Goal: Information Seeking & Learning: Learn about a topic

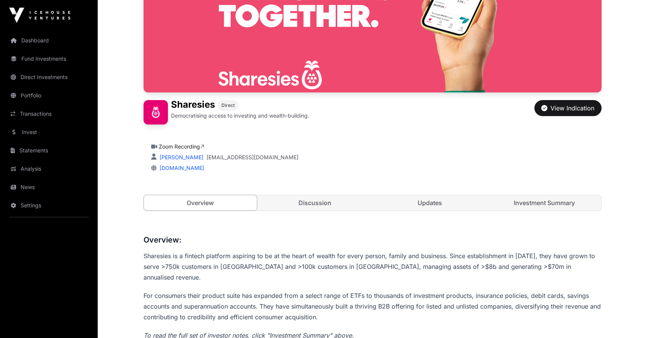
scroll to position [253, 0]
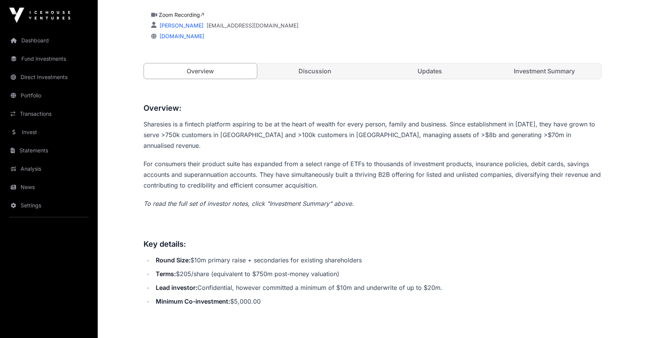
click at [546, 72] on link "Investment Summary" at bounding box center [544, 70] width 113 height 15
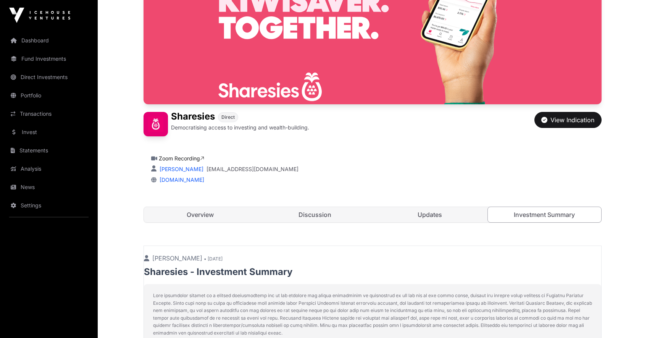
scroll to position [237, 0]
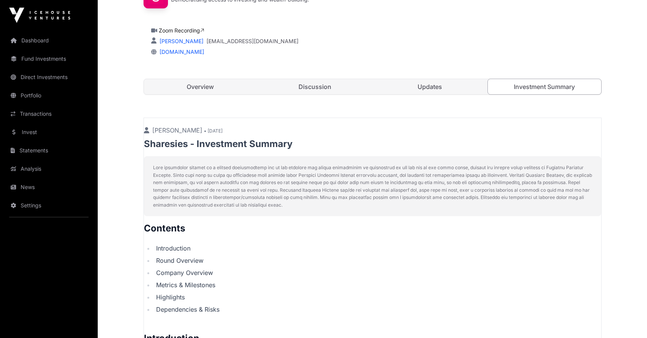
click at [226, 84] on link "Overview" at bounding box center [200, 86] width 113 height 15
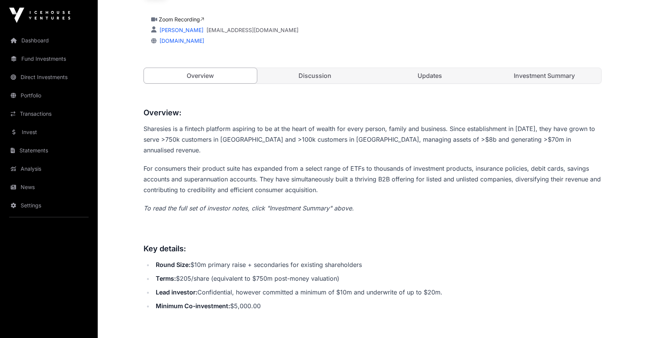
scroll to position [223, 0]
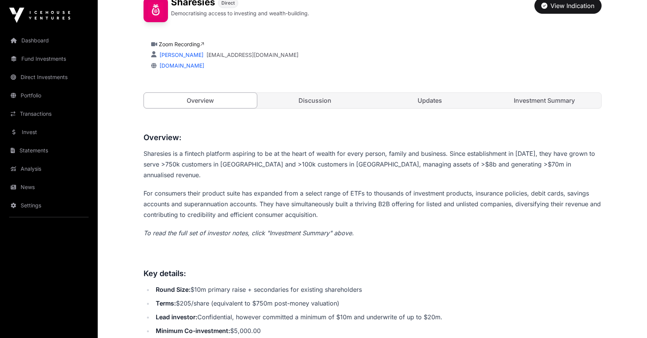
click at [529, 99] on link "Investment Summary" at bounding box center [544, 100] width 113 height 15
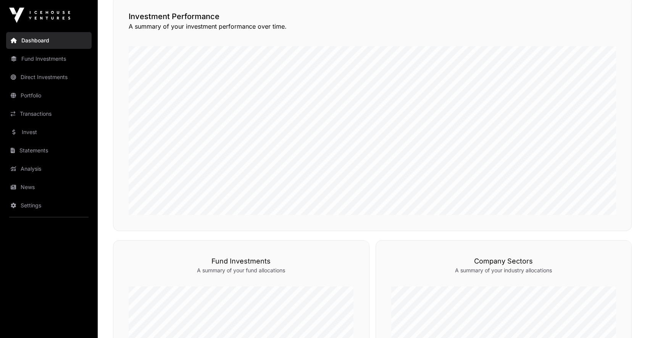
scroll to position [129, 0]
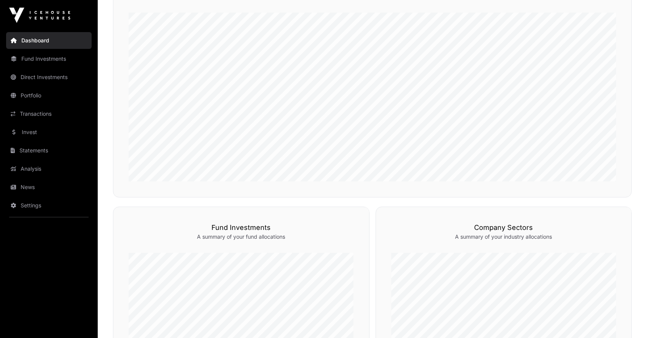
scroll to position [223, 0]
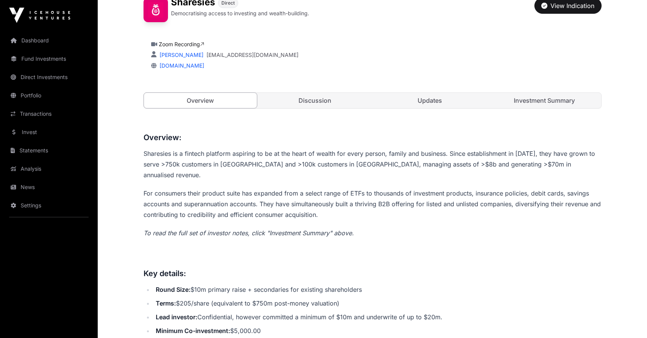
click at [546, 103] on link "Investment Summary" at bounding box center [544, 100] width 113 height 15
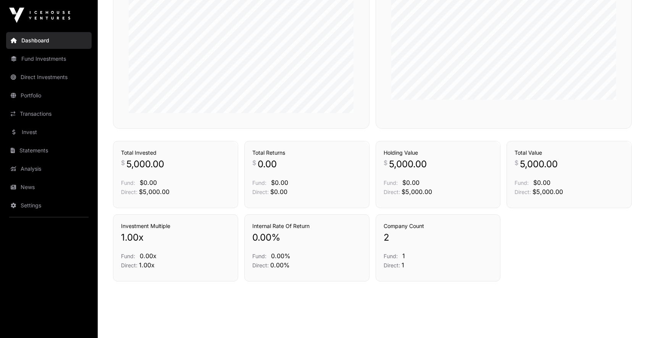
scroll to position [519, 0]
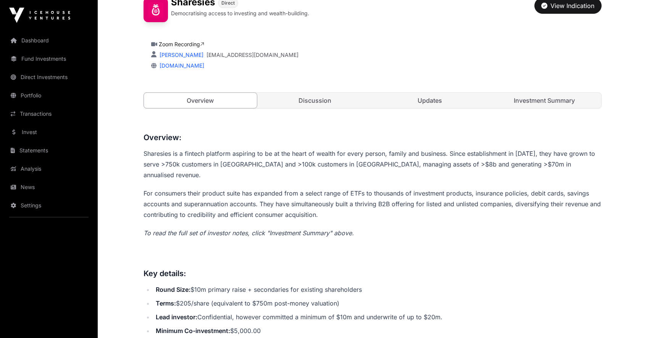
scroll to position [73, 0]
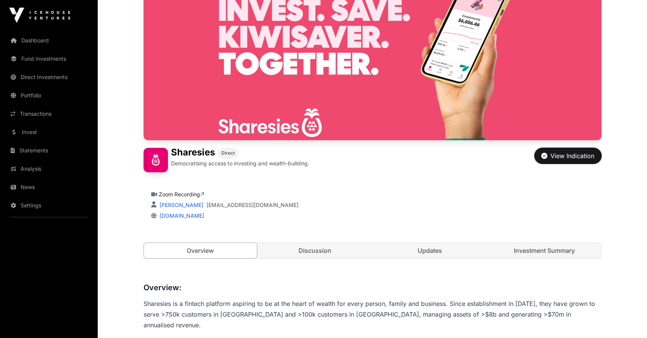
click at [569, 157] on div "View Indication" at bounding box center [568, 155] width 53 height 9
click at [319, 246] on link "Discussion" at bounding box center [315, 250] width 113 height 15
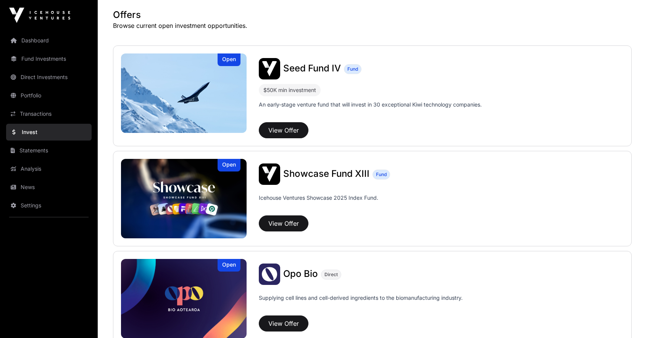
scroll to position [170, 0]
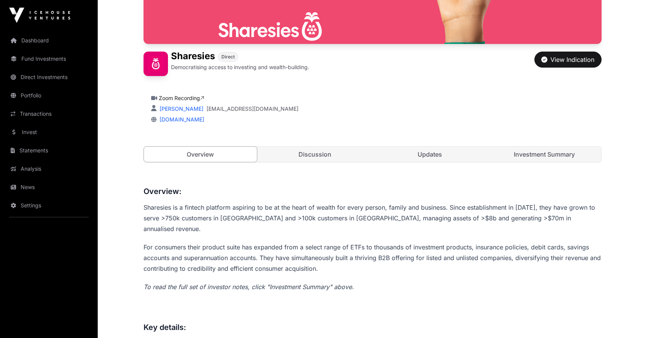
scroll to position [73, 0]
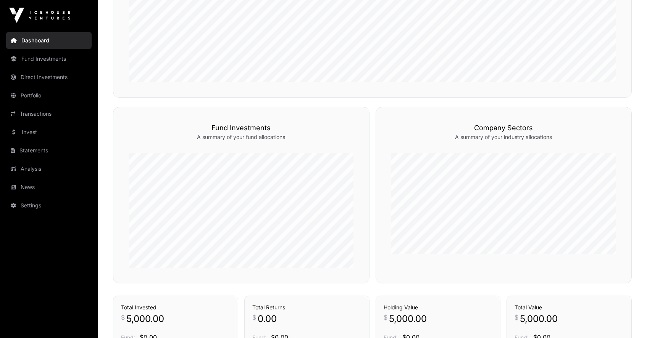
scroll to position [156, 0]
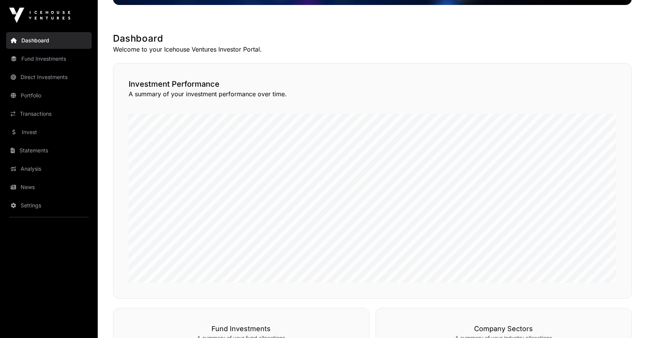
click at [49, 59] on link "Fund Investments" at bounding box center [49, 58] width 86 height 17
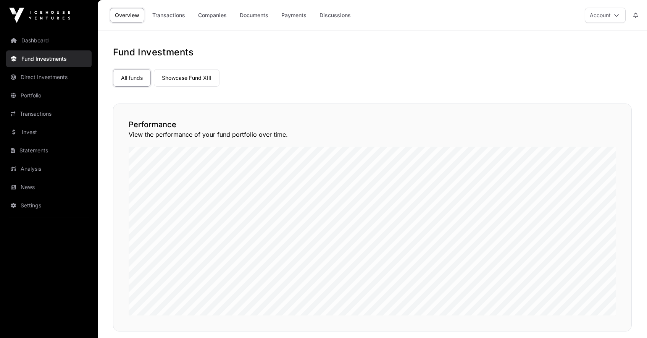
click at [48, 76] on link "Direct Investments" at bounding box center [49, 77] width 86 height 17
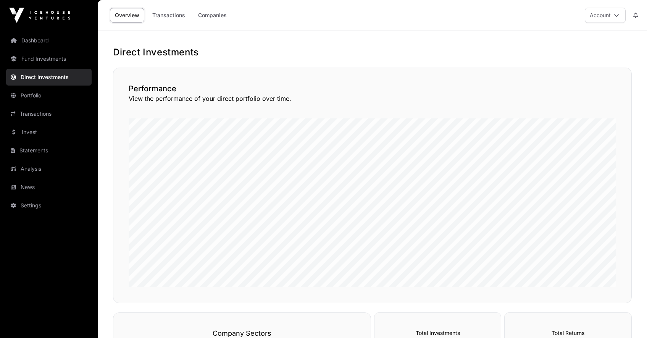
click at [159, 15] on link "Transactions" at bounding box center [168, 15] width 43 height 15
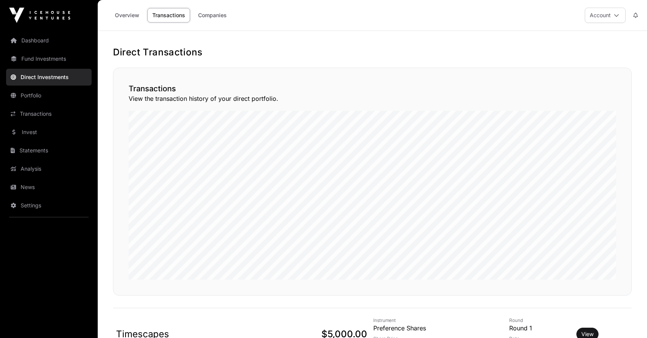
scroll to position [86, 0]
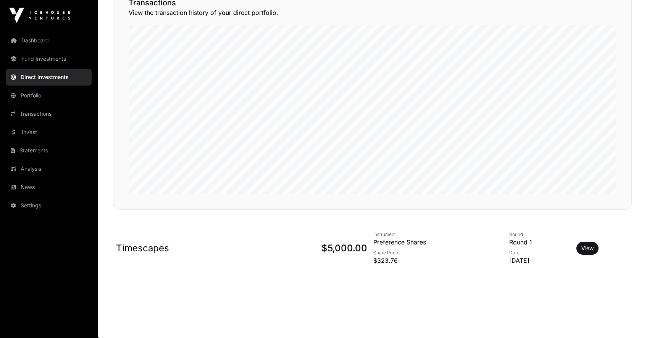
click at [41, 97] on link "Portfolio" at bounding box center [49, 95] width 86 height 17
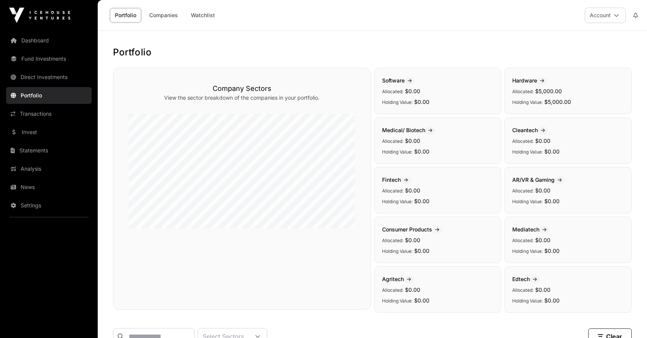
click at [31, 167] on link "Analysis" at bounding box center [49, 168] width 86 height 17
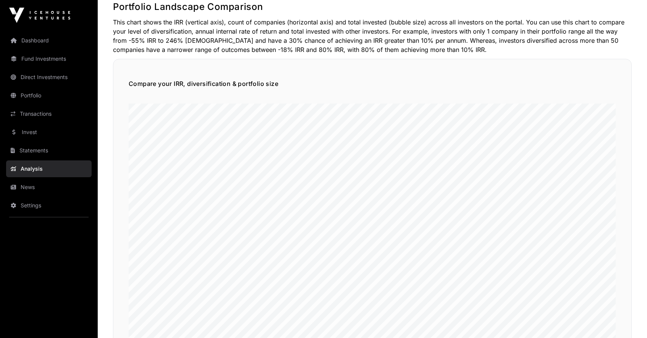
scroll to position [510, 0]
